Goal: Navigation & Orientation: Locate item on page

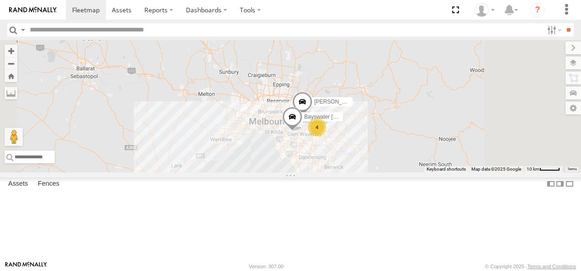
drag, startPoint x: 432, startPoint y: 186, endPoint x: 365, endPoint y: 112, distance: 100.0
click at [365, 112] on div "Bayswater [PERSON_NAME] 4 [PERSON_NAME] BMW" at bounding box center [290, 106] width 581 height 132
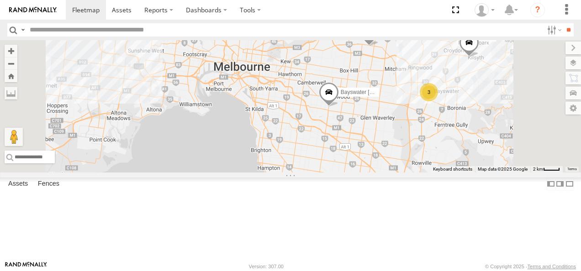
drag, startPoint x: 422, startPoint y: 161, endPoint x: 321, endPoint y: 164, distance: 101.0
click at [321, 164] on div "Bayswater [PERSON_NAME] BMW 3" at bounding box center [290, 106] width 581 height 132
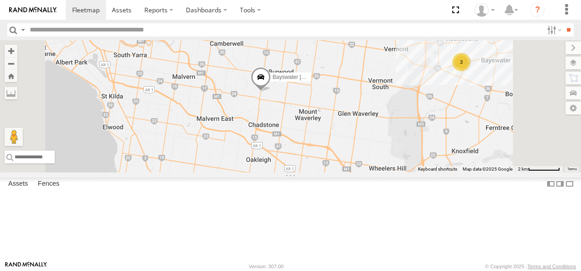
click at [271, 92] on span at bounding box center [261, 79] width 20 height 25
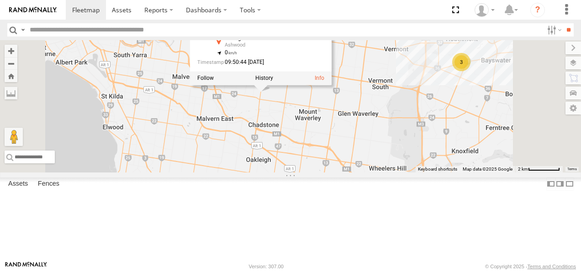
click at [462, 165] on div "Bayswater [PERSON_NAME] BMW LDV T60Max 3 Bayswater [PERSON_NAME] All Assets War…" at bounding box center [290, 106] width 581 height 132
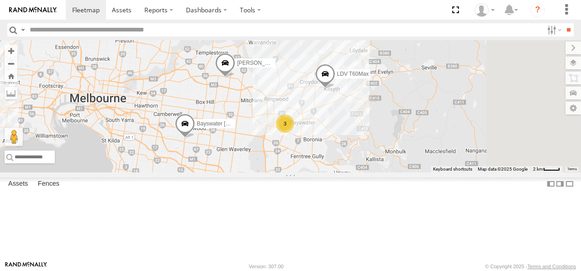
drag, startPoint x: 461, startPoint y: 185, endPoint x: 332, endPoint y: 210, distance: 131.8
click at [332, 173] on div "Bayswater [PERSON_NAME] LDV T60Max 3" at bounding box center [290, 106] width 581 height 132
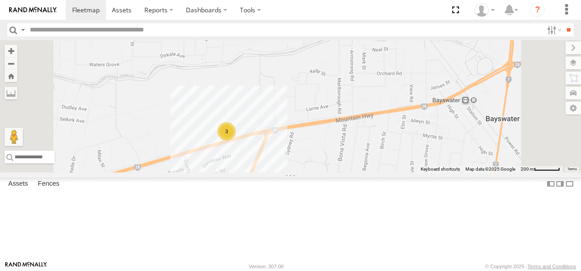
drag, startPoint x: 392, startPoint y: 168, endPoint x: 372, endPoint y: 136, distance: 37.8
click at [372, 136] on div "Bayswater [PERSON_NAME] LDV T60Max 3" at bounding box center [290, 106] width 581 height 132
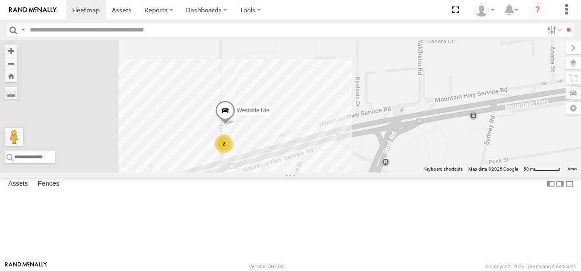
drag, startPoint x: 332, startPoint y: 152, endPoint x: 392, endPoint y: 102, distance: 78.2
click at [392, 101] on div "Bayswater [PERSON_NAME] BMW LDV T60Max Westside Ute 2" at bounding box center [290, 106] width 581 height 132
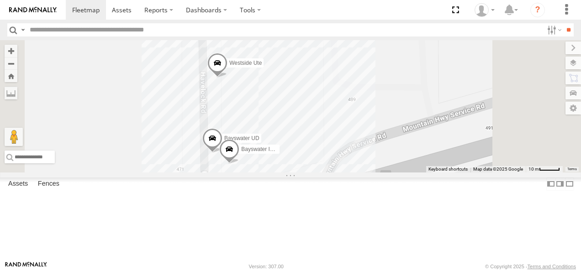
drag, startPoint x: 386, startPoint y: 173, endPoint x: 396, endPoint y: 128, distance: 45.9
click at [396, 128] on div "Bayswater [PERSON_NAME] BMW LDV T60Max Westside Ute Bayswater UD Bayswater Isuz…" at bounding box center [290, 106] width 581 height 132
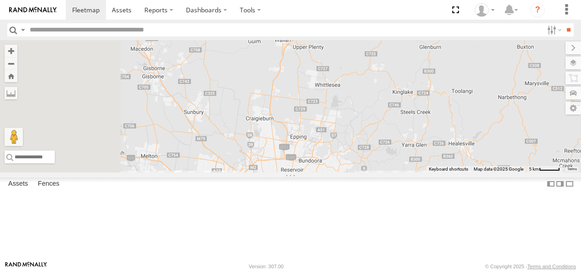
drag, startPoint x: 316, startPoint y: 137, endPoint x: 455, endPoint y: 223, distance: 163.9
click at [455, 173] on div "Bayswater [PERSON_NAME] LDV T60Max 3" at bounding box center [290, 106] width 581 height 132
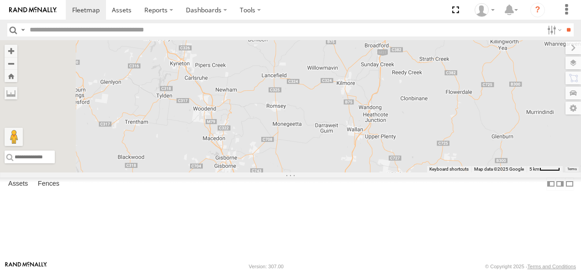
drag, startPoint x: 397, startPoint y: 165, endPoint x: 505, endPoint y: 271, distance: 151.2
click at [505, 271] on html at bounding box center [290, 135] width 581 height 271
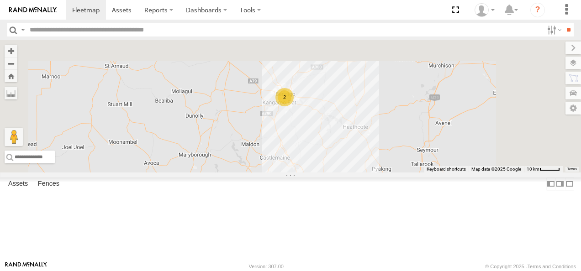
drag, startPoint x: 381, startPoint y: 118, endPoint x: 389, endPoint y: 176, distance: 59.0
click at [389, 173] on div "LDV T60Max 2" at bounding box center [290, 106] width 581 height 132
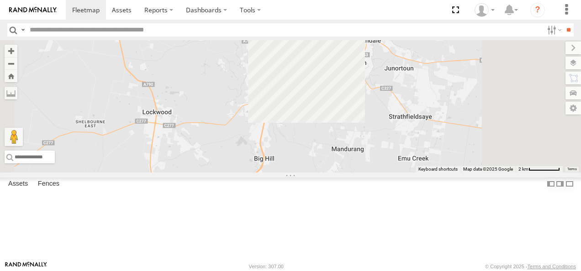
drag, startPoint x: 444, startPoint y: 131, endPoint x: 399, endPoint y: 265, distance: 141.6
click at [399, 265] on body at bounding box center [290, 135] width 581 height 271
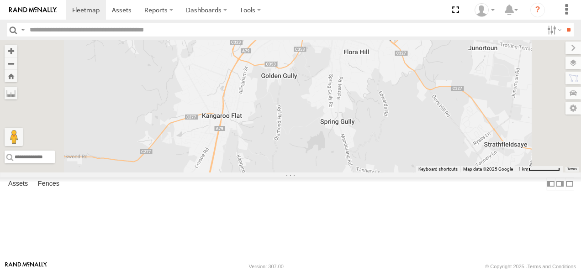
drag, startPoint x: 439, startPoint y: 167, endPoint x: 410, endPoint y: 239, distance: 78.0
click at [410, 173] on div "LDV T60Max 2" at bounding box center [290, 106] width 581 height 132
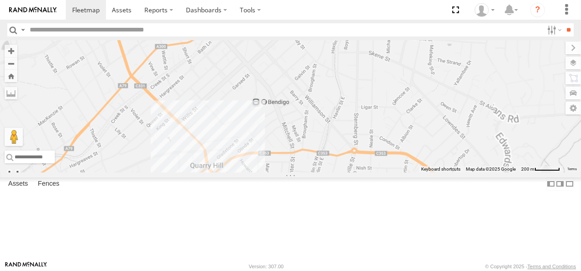
drag, startPoint x: 351, startPoint y: 234, endPoint x: 415, endPoint y: 169, distance: 91.1
click at [416, 167] on div "LDV T60Max" at bounding box center [290, 106] width 581 height 132
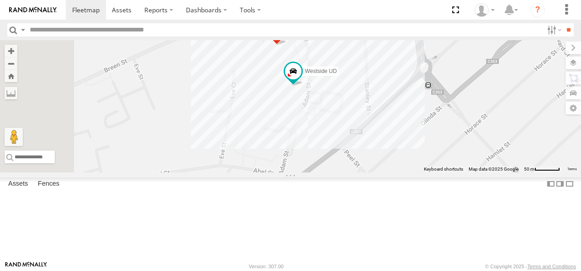
drag, startPoint x: 322, startPoint y: 173, endPoint x: 446, endPoint y: 192, distance: 126.1
click at [446, 173] on div "LDV T60Max Bendigo Isuzu FRR Westside UD" at bounding box center [290, 106] width 581 height 132
